Goal: Find contact information: Find contact information

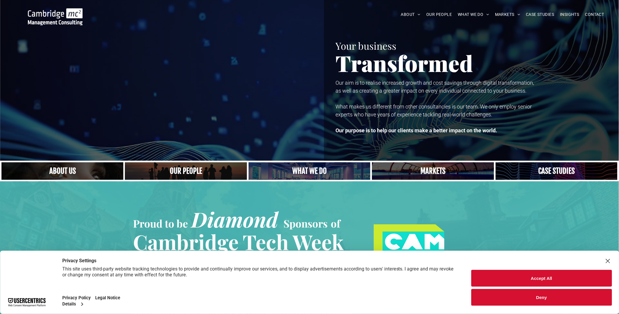
click at [528, 296] on button "Deny" at bounding box center [541, 297] width 141 height 17
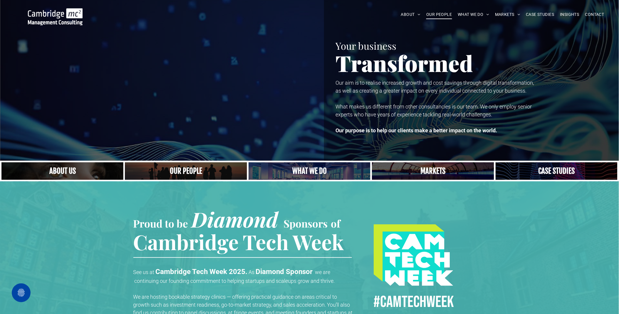
click at [440, 13] on span "OUR PEOPLE" at bounding box center [439, 14] width 26 height 9
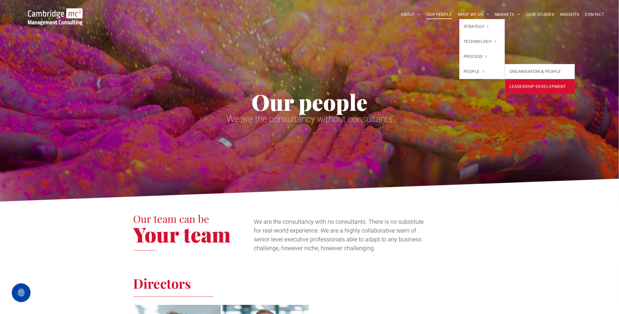
click at [527, 84] on link "LEADERSHIP DEVELOPMENT" at bounding box center [540, 86] width 70 height 15
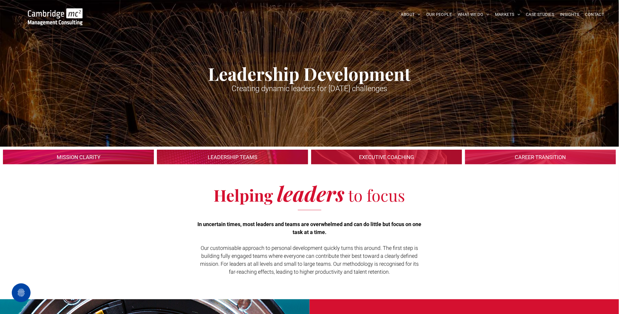
click at [0, 0] on span "CAREERS" at bounding box center [0, 0] width 0 height 0
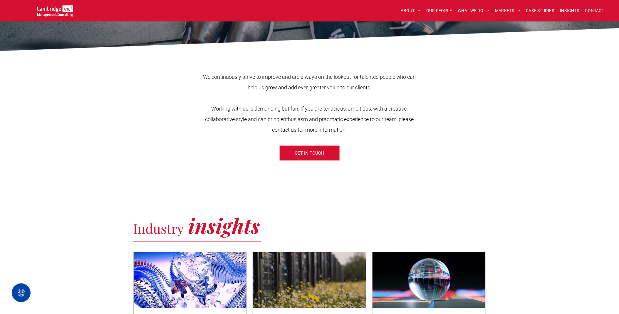
scroll to position [218, 0]
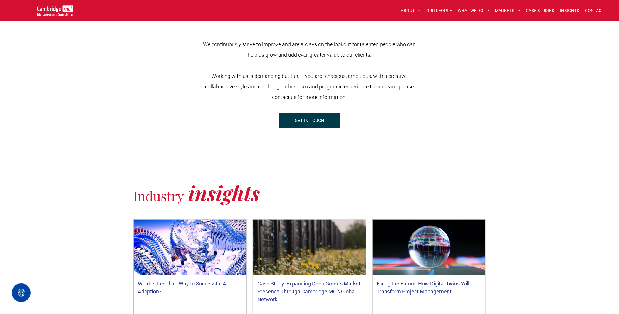
click at [330, 119] on link "GET IN TOUCH" at bounding box center [309, 120] width 61 height 15
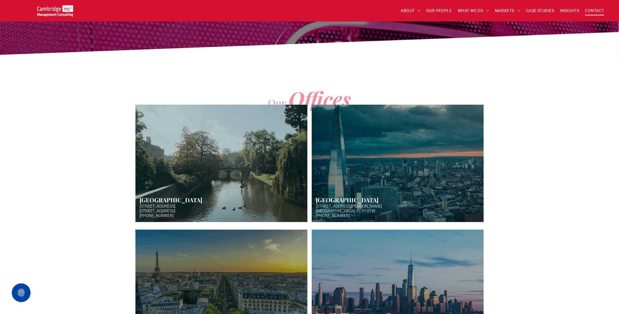
scroll to position [141, 0]
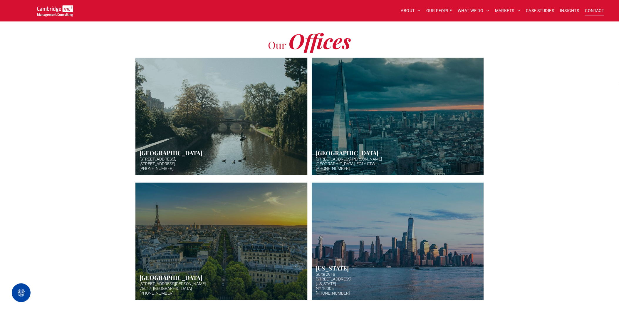
click at [162, 110] on link "Hazy afternoon photo of river and bridge in Cambridge. Punt boat in middle-dist…" at bounding box center [221, 116] width 172 height 117
